Goal: Obtain resource: Obtain resource

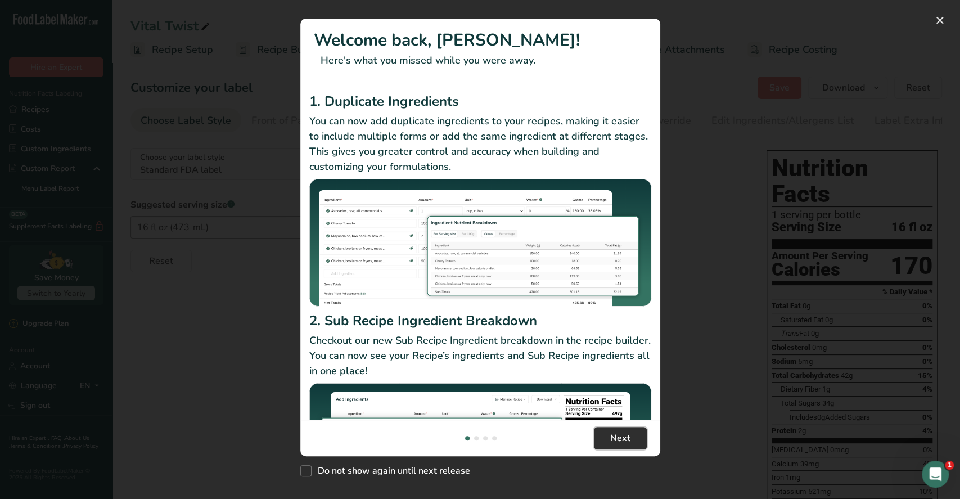
click at [621, 441] on span "Next" at bounding box center [620, 437] width 20 height 13
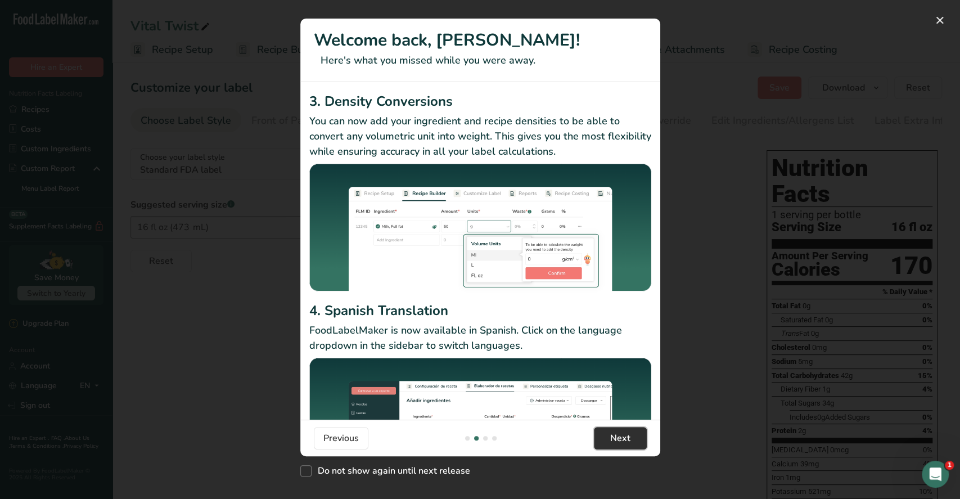
click at [622, 437] on span "Next" at bounding box center [620, 437] width 20 height 13
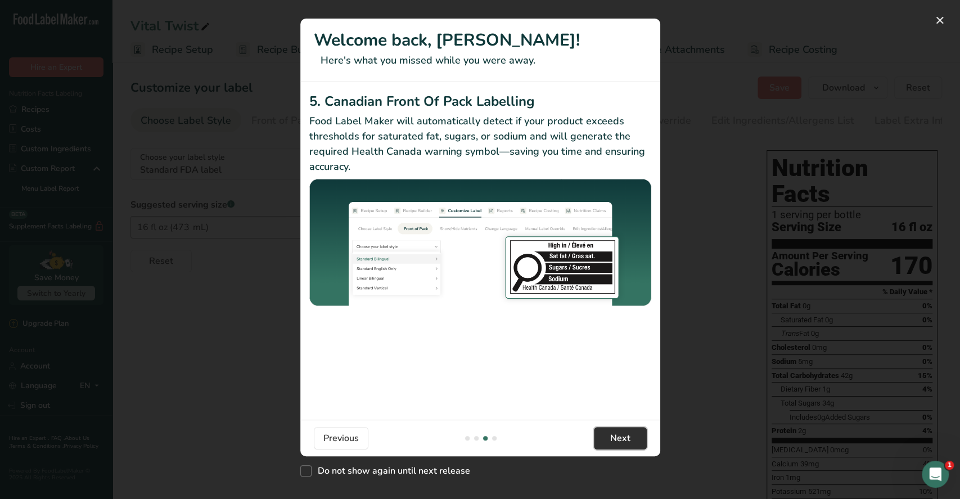
click at [624, 437] on span "Next" at bounding box center [620, 437] width 20 height 13
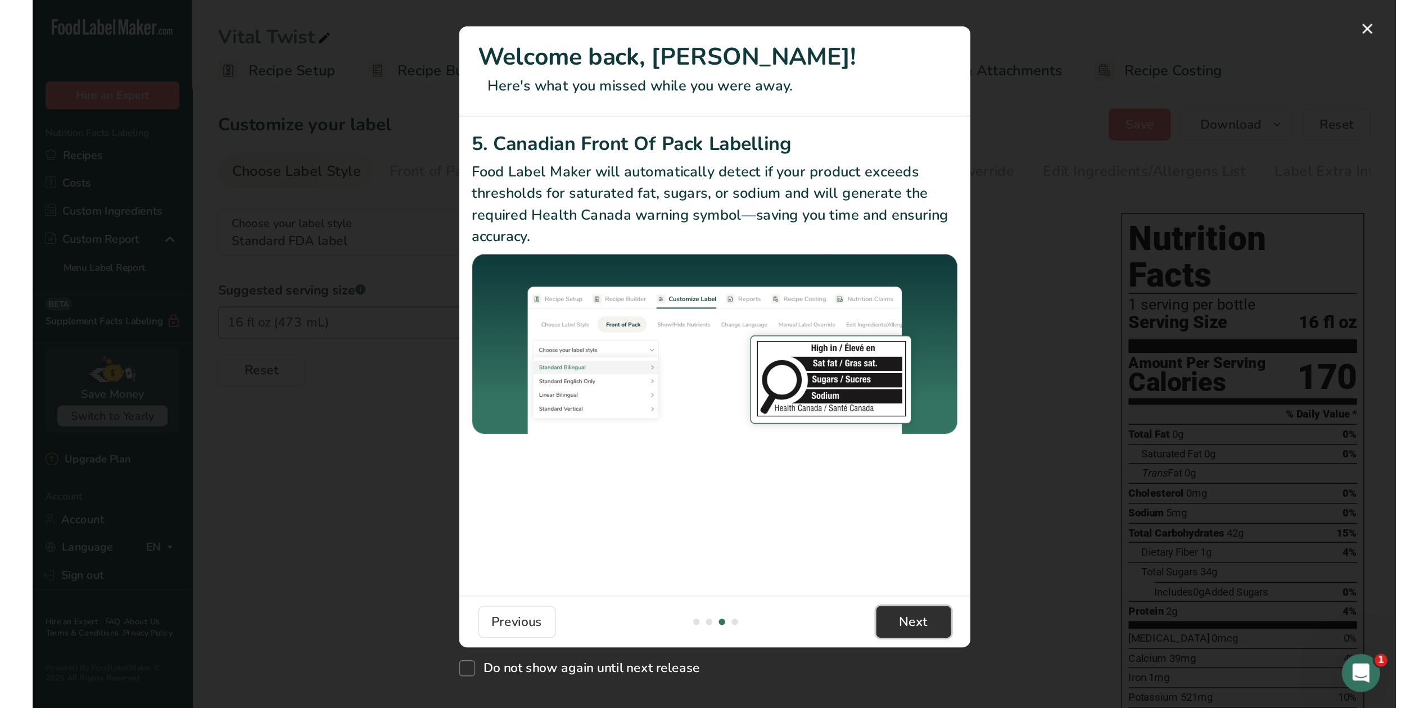
scroll to position [0, 1080]
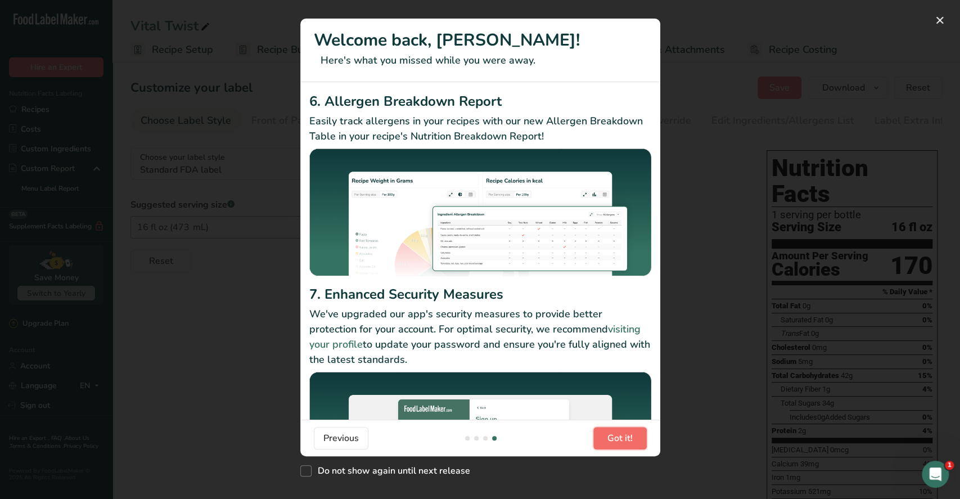
click at [625, 437] on span "Got it!" at bounding box center [619, 437] width 25 height 13
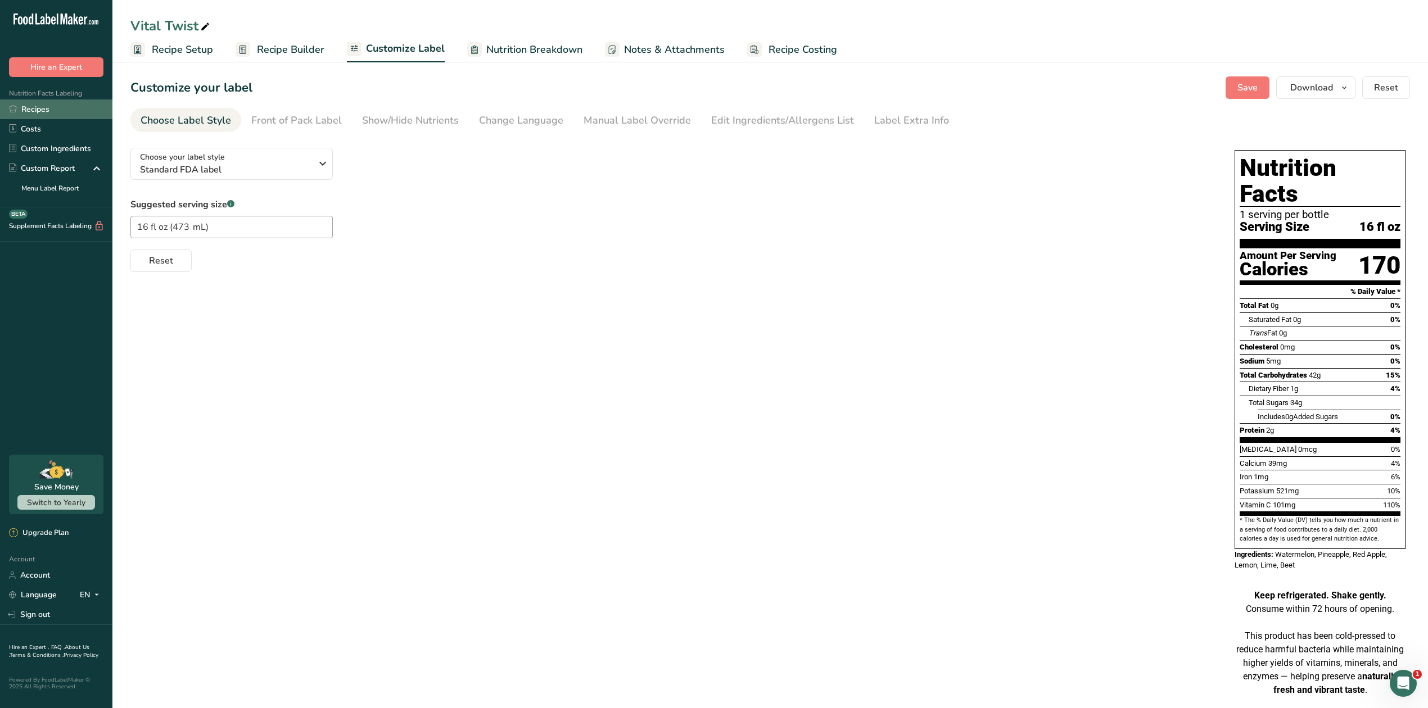
click at [30, 112] on link "Recipes" at bounding box center [56, 110] width 112 height 20
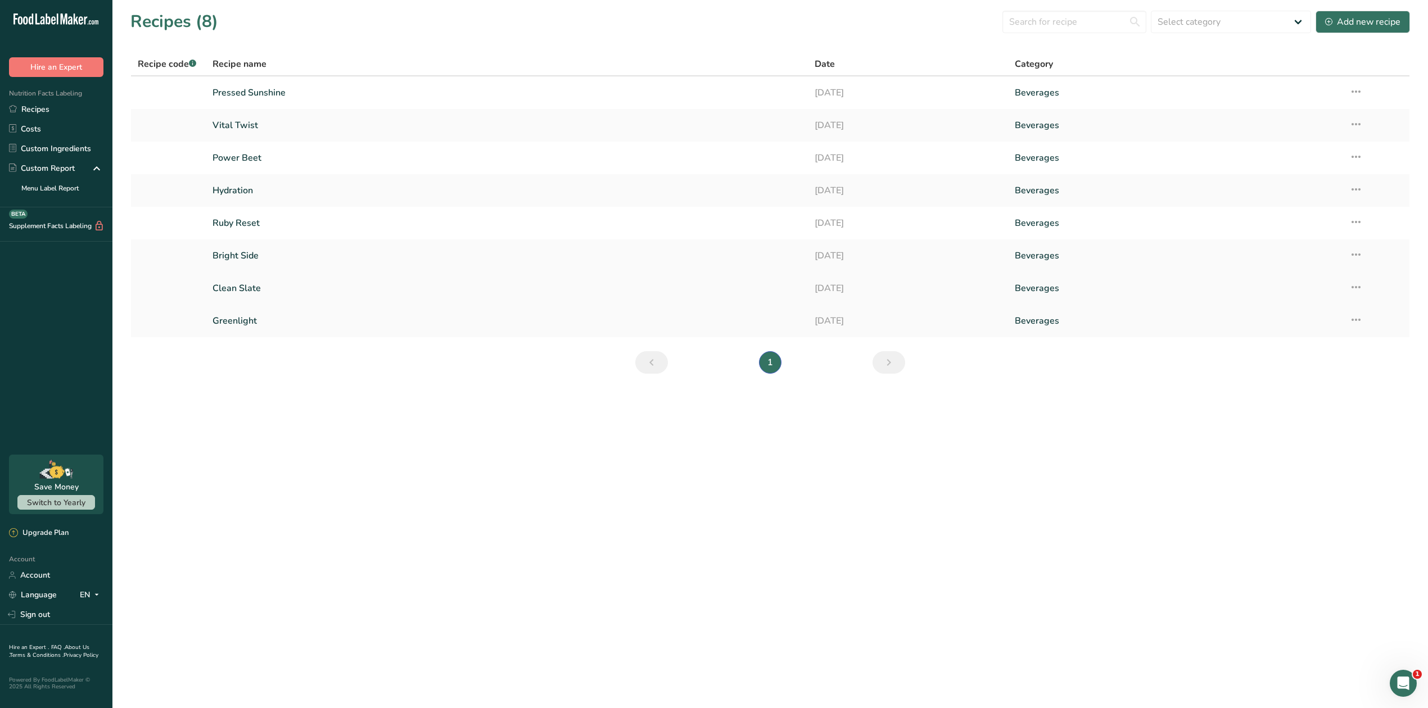
click at [237, 288] on link "Clean Slate" at bounding box center [507, 289] width 588 height 24
